Goal: Transaction & Acquisition: Subscribe to service/newsletter

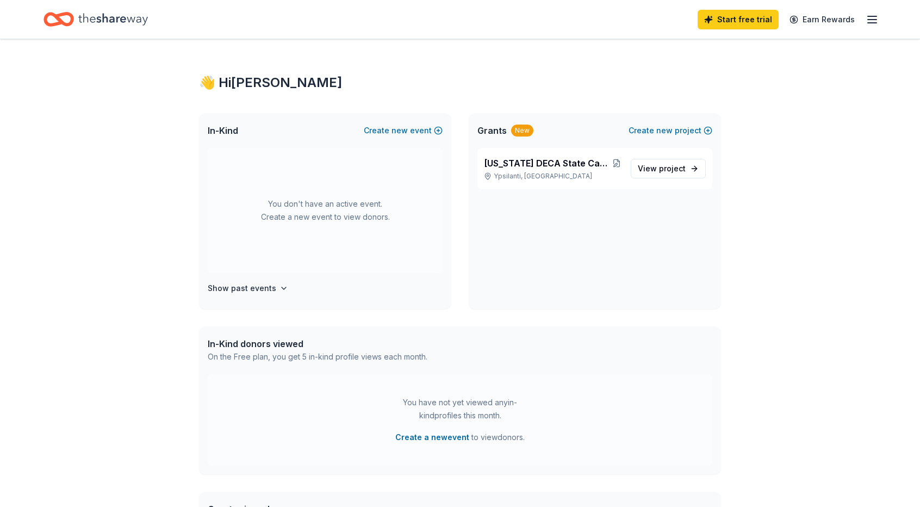
click at [645, 228] on div "Michigan DECA State Career Development Conference Ypsilanti, MI View project" at bounding box center [595, 228] width 252 height 161
click at [576, 173] on p "Ypsilanti, MI" at bounding box center [553, 176] width 138 height 9
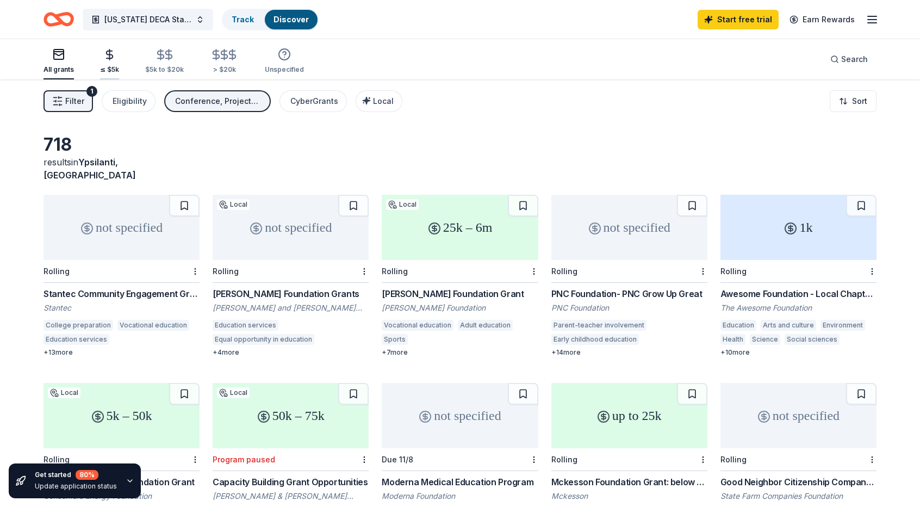
click at [112, 57] on icon "button" at bounding box center [109, 54] width 13 height 13
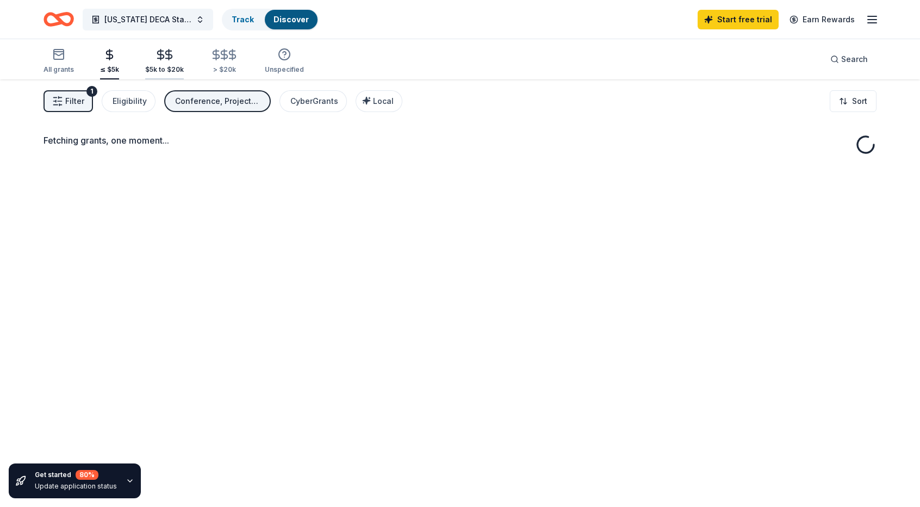
click at [151, 57] on div "button" at bounding box center [164, 54] width 39 height 13
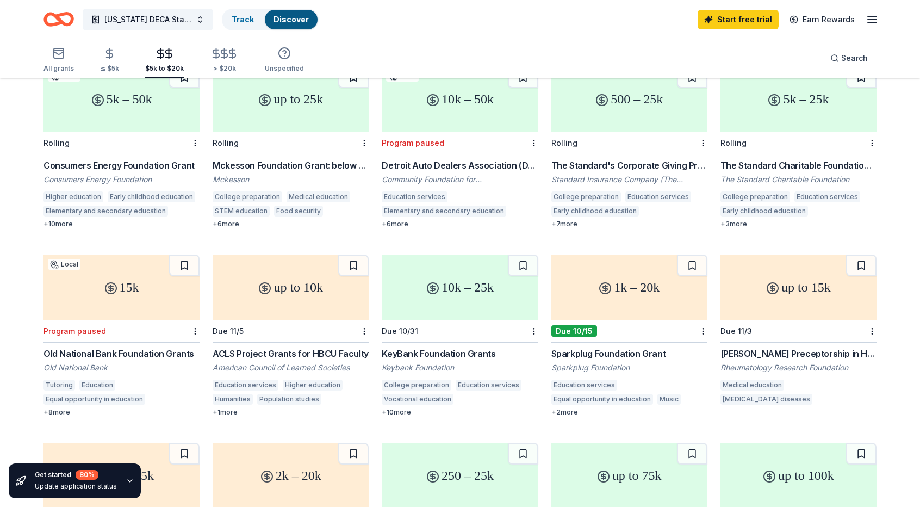
scroll to position [134, 0]
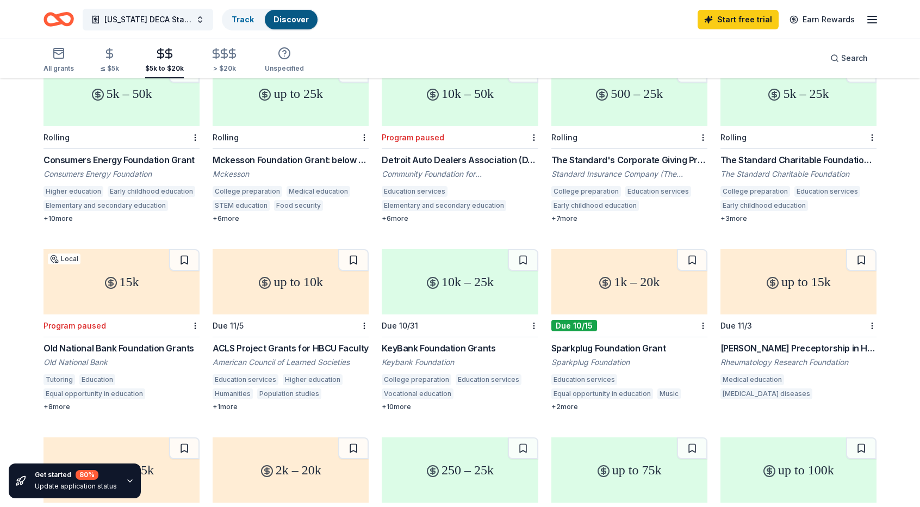
click at [429, 342] on div "KeyBank Foundation Grants" at bounding box center [460, 348] width 156 height 13
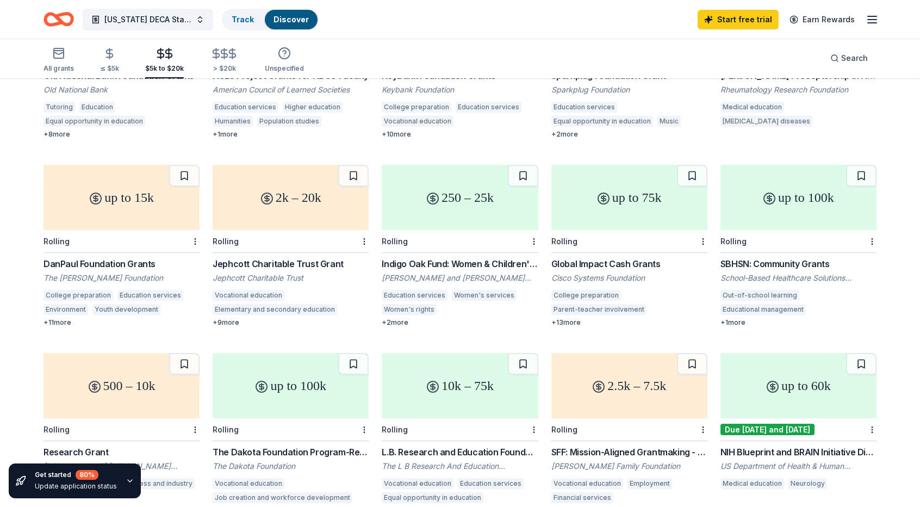
scroll to position [407, 0]
click at [190, 164] on button at bounding box center [184, 175] width 30 height 22
click at [691, 164] on button at bounding box center [692, 175] width 30 height 22
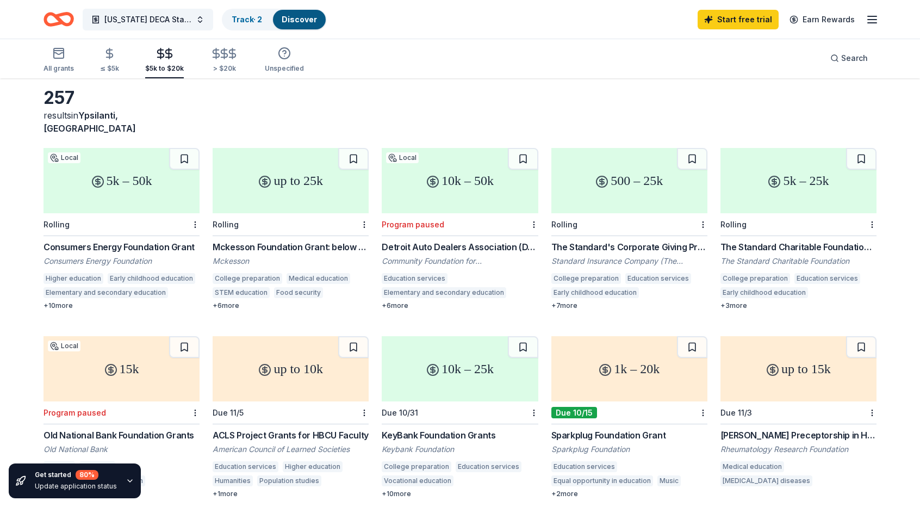
scroll to position [0, 0]
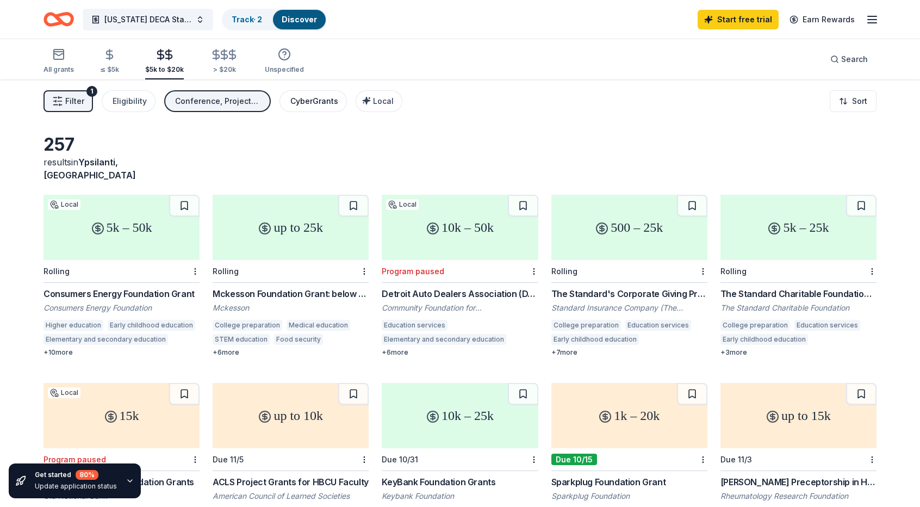
click at [296, 98] on div "CyberGrants" at bounding box center [314, 101] width 48 height 13
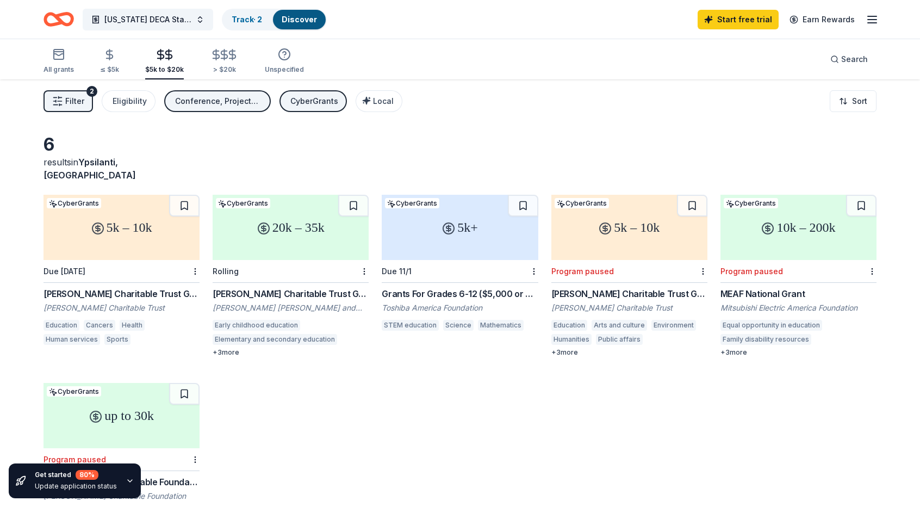
click at [227, 91] on button "Conference, Projects & programming, Education, Capital, General operations, Tra…" at bounding box center [217, 101] width 107 height 22
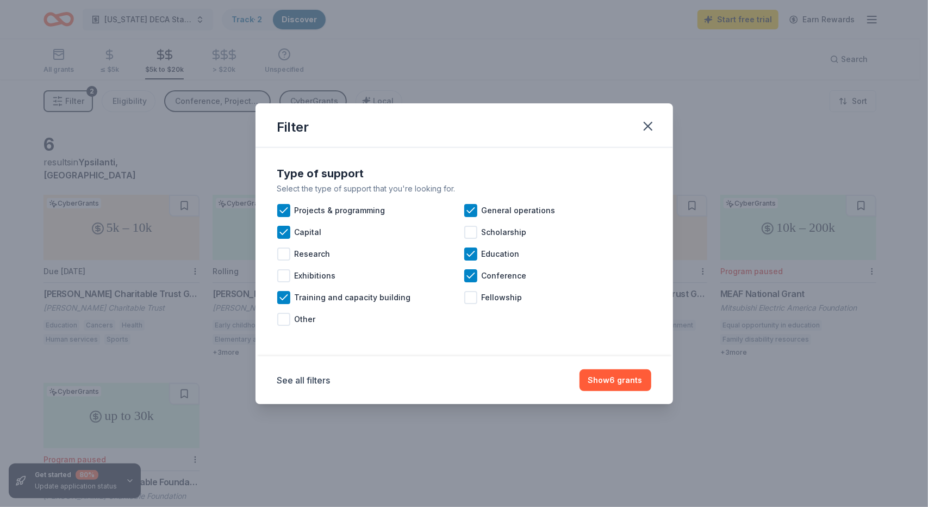
click at [224, 103] on div "Filter Type of support Select the type of support that you're looking for. Proj…" at bounding box center [464, 253] width 928 height 507
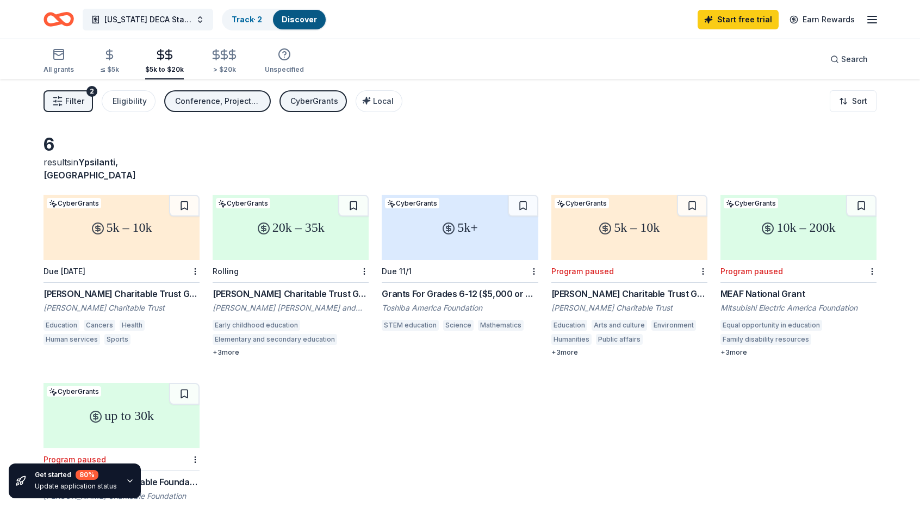
click at [218, 122] on div "Filter 2 Eligibility Conference, Projects & programming, Education, Capital, Ge…" at bounding box center [460, 101] width 920 height 44
click at [229, 95] on div "Conference, Projects & programming, Education, Capital, General operations, Tra…" at bounding box center [218, 101] width 87 height 13
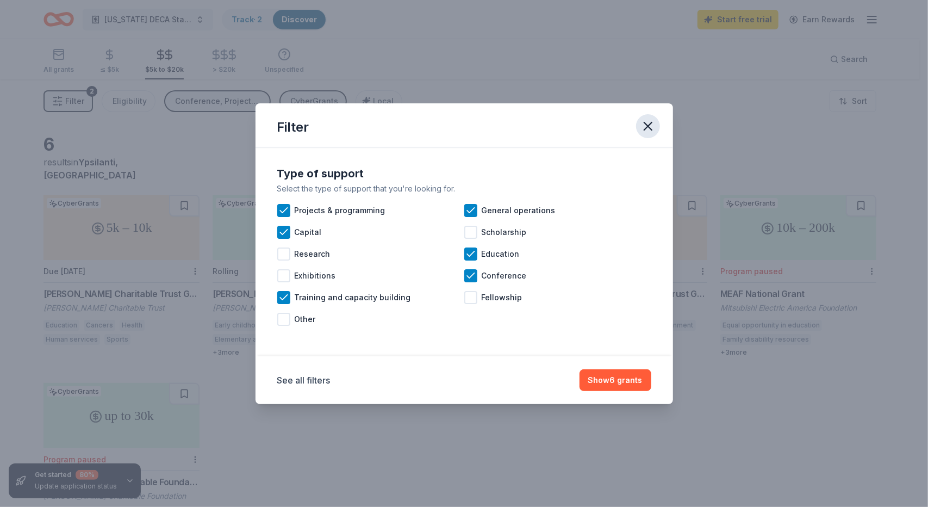
click at [648, 126] on icon "button" at bounding box center [648, 126] width 8 height 8
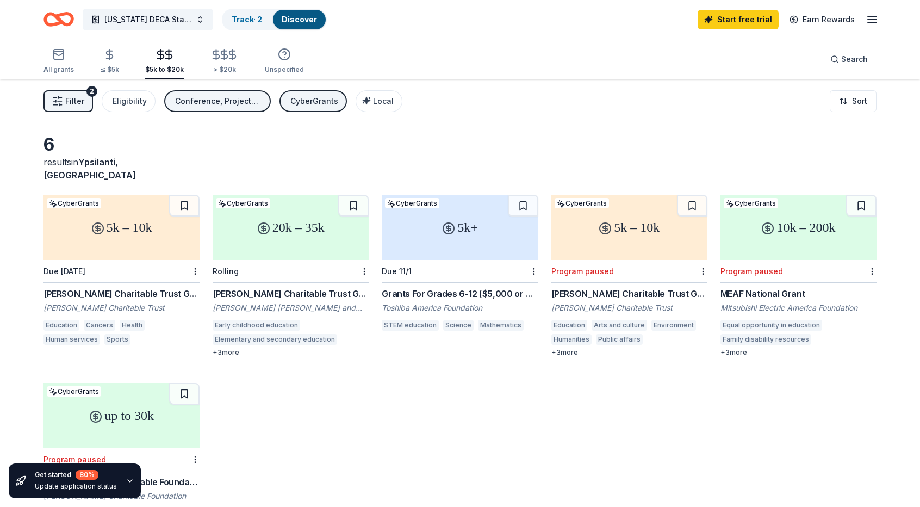
click at [302, 100] on div "CyberGrants" at bounding box center [314, 101] width 48 height 13
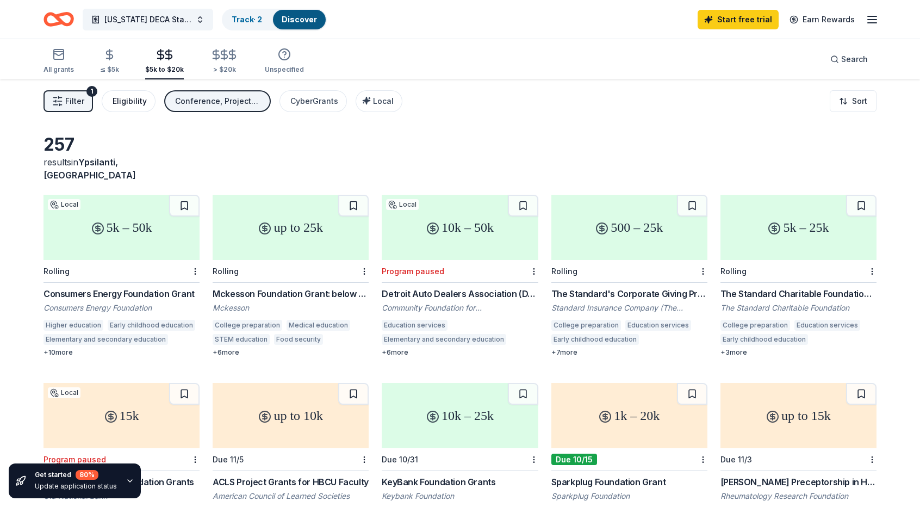
click at [109, 102] on button "Eligibility" at bounding box center [129, 101] width 54 height 22
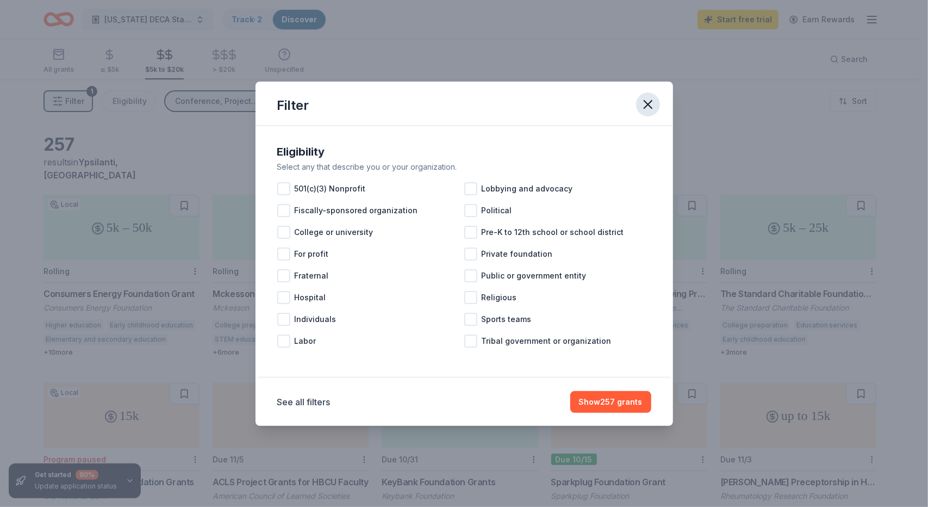
click at [650, 113] on button "button" at bounding box center [648, 104] width 24 height 24
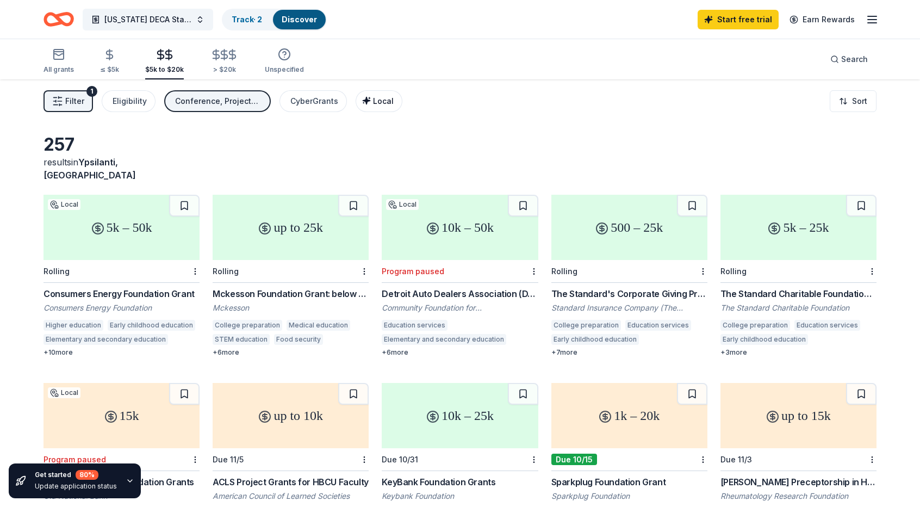
click at [368, 96] on div "Local" at bounding box center [380, 101] width 27 height 13
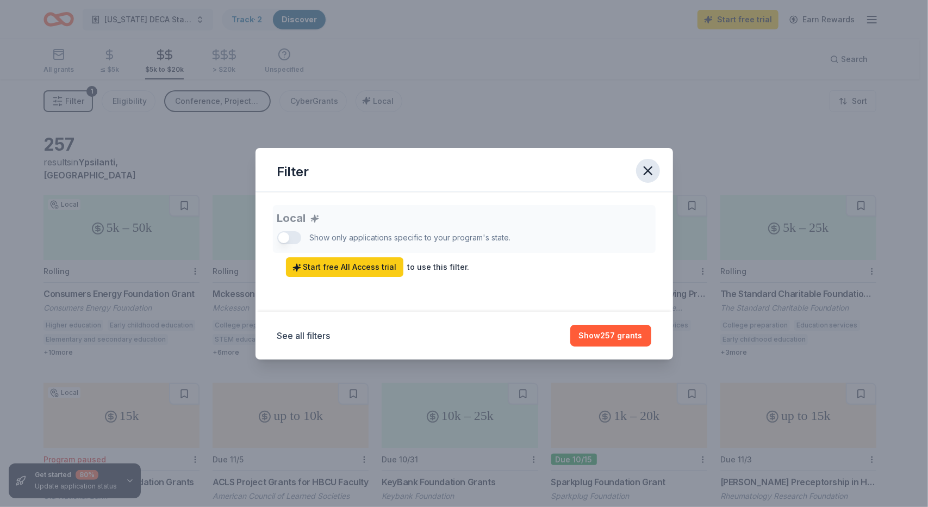
click at [646, 167] on icon "button" at bounding box center [648, 170] width 15 height 15
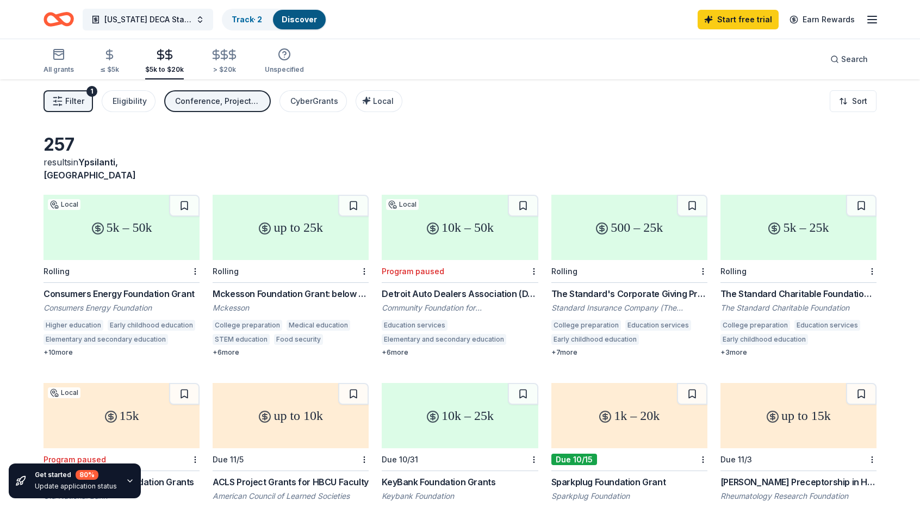
click at [871, 23] on line "button" at bounding box center [872, 23] width 9 height 0
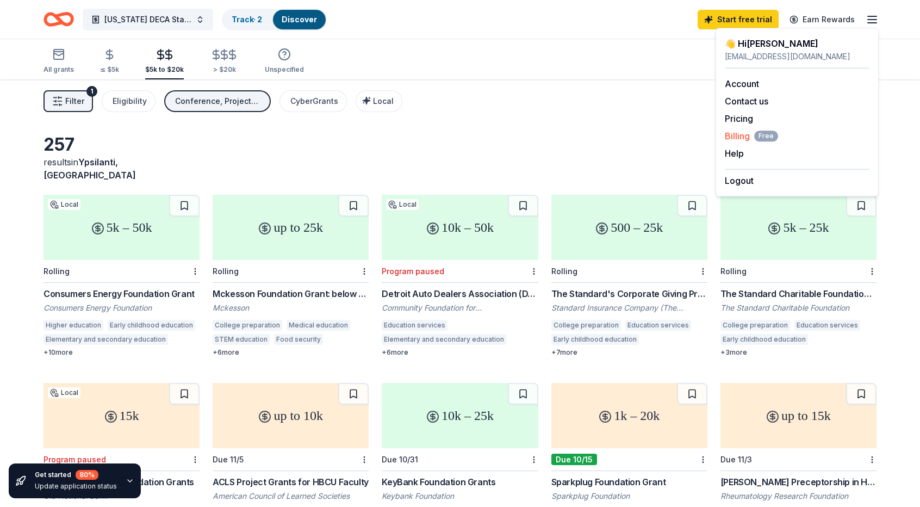
click at [748, 132] on span "Billing Free" at bounding box center [751, 135] width 53 height 13
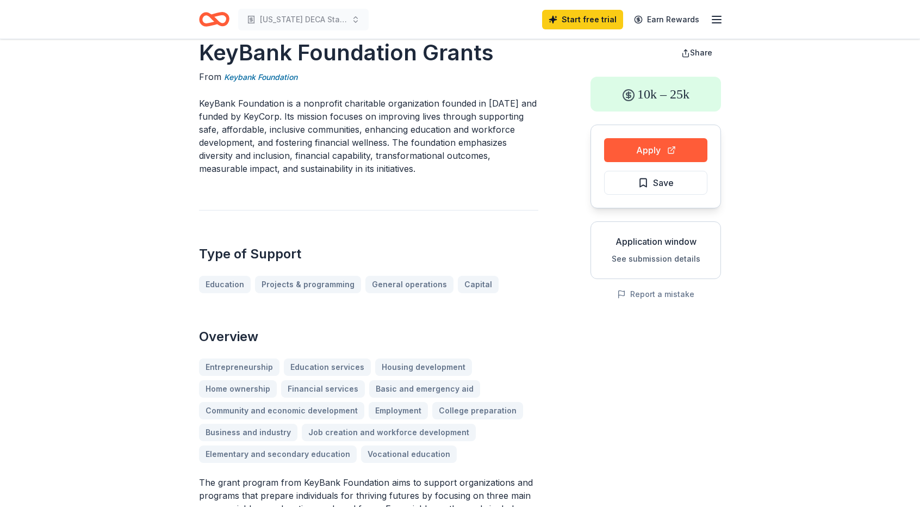
scroll to position [24, 0]
click at [652, 145] on button "Apply" at bounding box center [655, 150] width 103 height 24
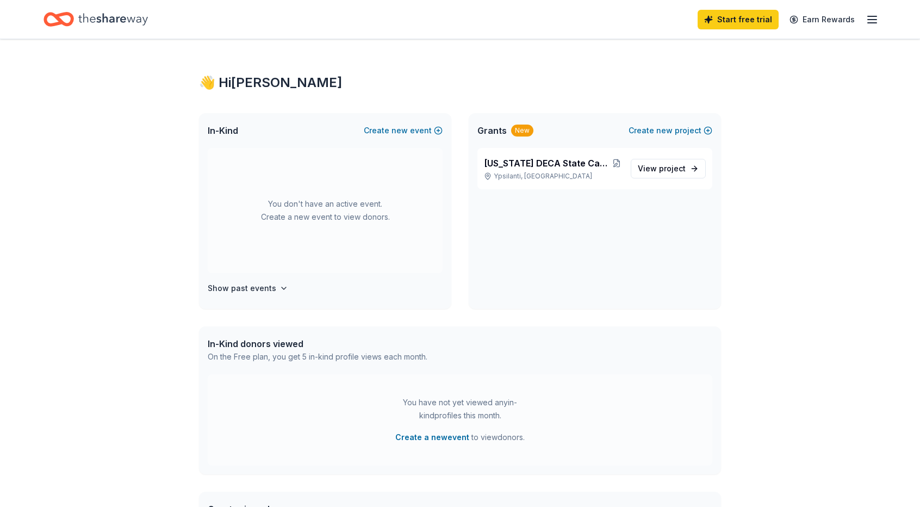
click at [861, 20] on div "Start free trial Earn Rewards" at bounding box center [788, 20] width 181 height 26
click at [866, 20] on icon "button" at bounding box center [872, 19] width 13 height 13
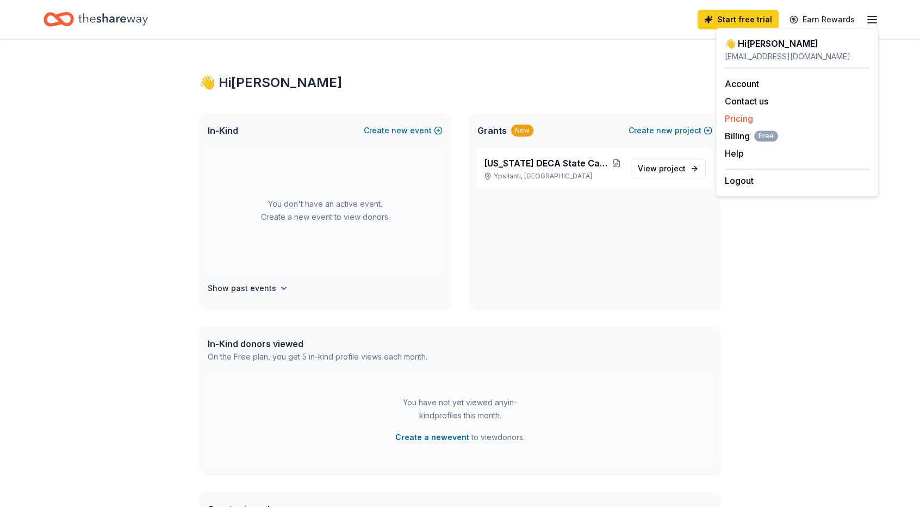
click at [742, 118] on link "Pricing" at bounding box center [739, 118] width 28 height 11
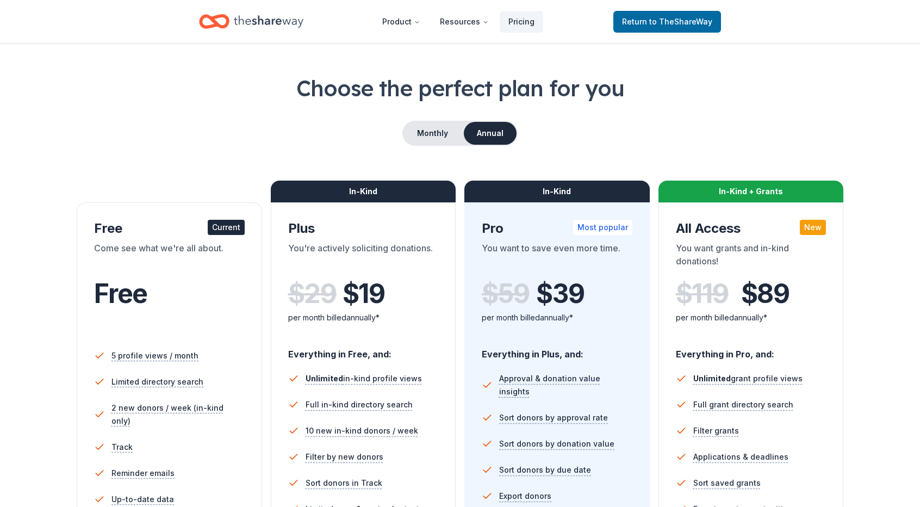
scroll to position [29, 0]
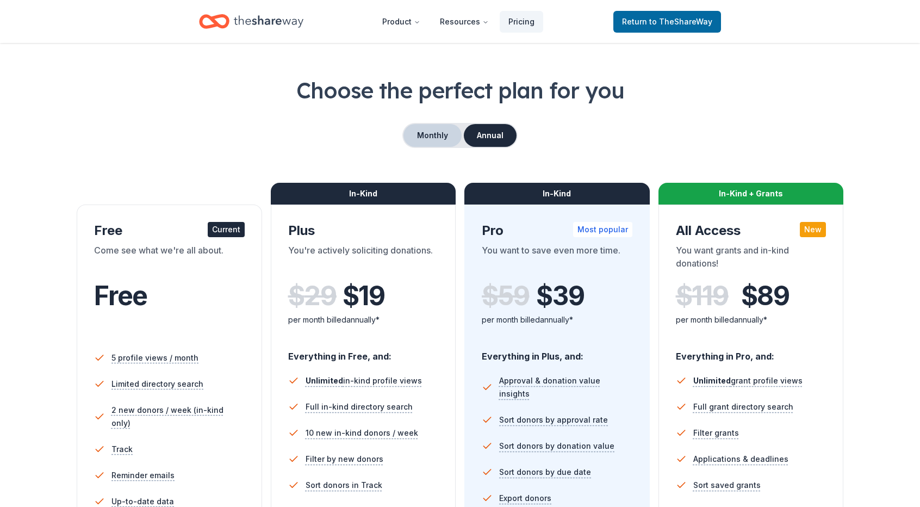
click at [444, 134] on button "Monthly" at bounding box center [433, 135] width 58 height 23
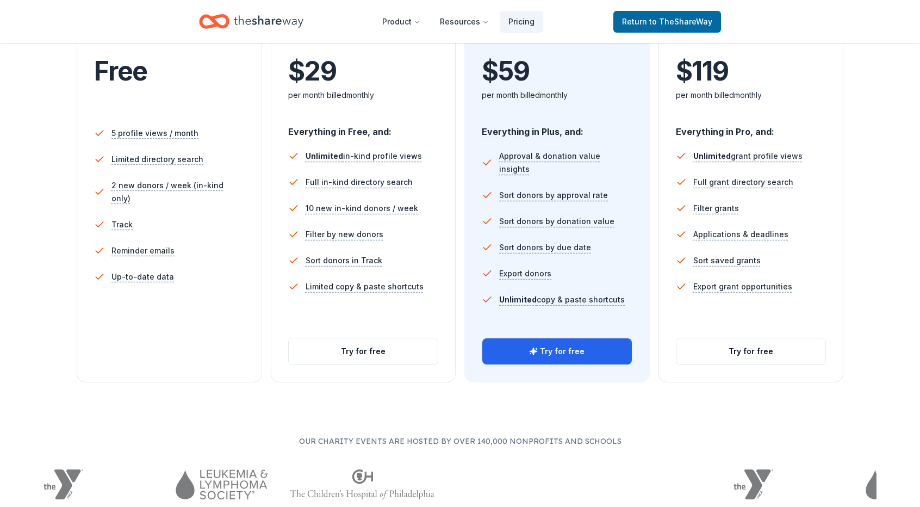
scroll to position [253, 0]
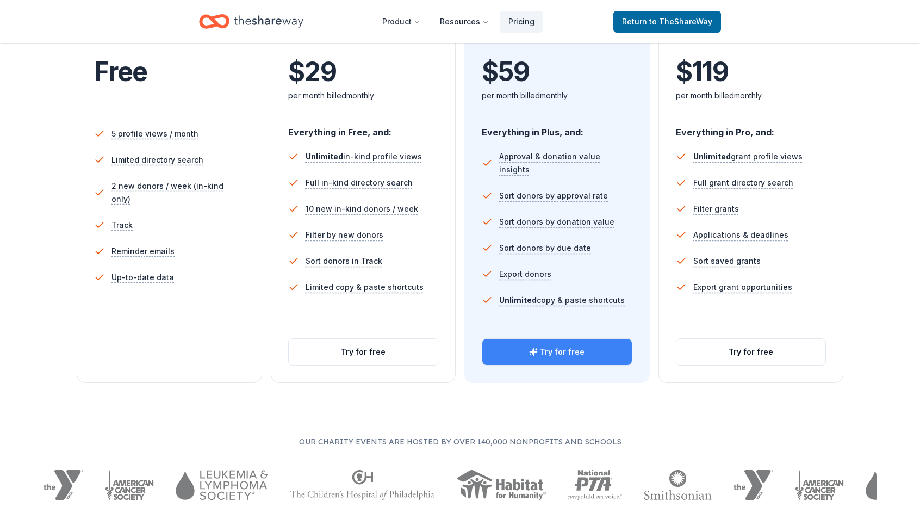
click at [543, 354] on button "Try for free" at bounding box center [557, 352] width 150 height 26
